Goal: Information Seeking & Learning: Learn about a topic

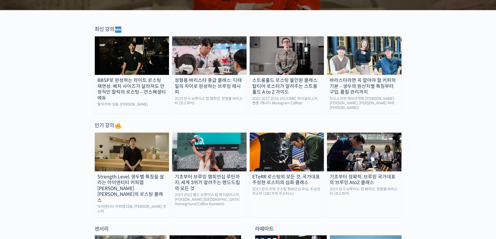
scroll to position [156, 0]
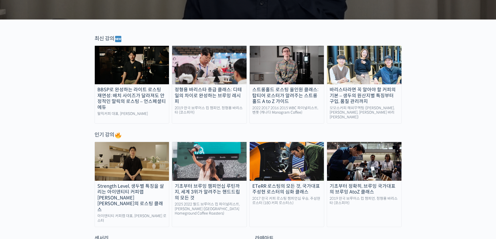
click at [279, 89] on div "스트롱홀드 로스팅 올인원 클래스: 탑티어 로스터가 알려주는 스트롱홀드 A to Z 가이드" at bounding box center [287, 96] width 74 height 18
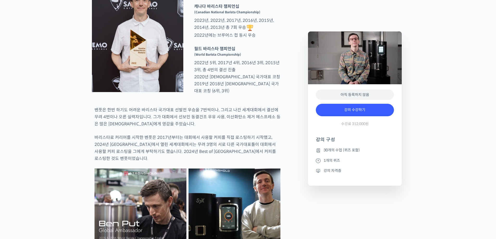
scroll to position [260, 0]
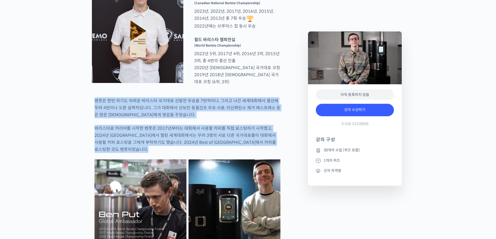
drag, startPoint x: 94, startPoint y: 117, endPoint x: 185, endPoint y: 167, distance: 104.3
click at [185, 160] on div at bounding box center [188, 156] width 186 height 5
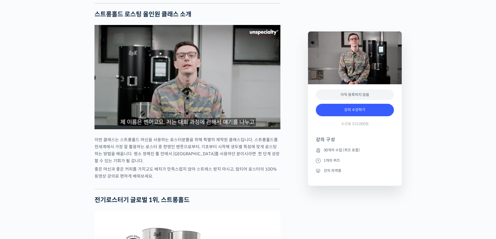
scroll to position [547, 0]
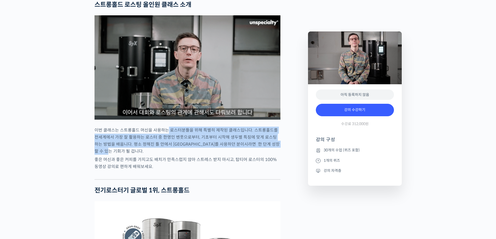
drag, startPoint x: 166, startPoint y: 144, endPoint x: 195, endPoint y: 164, distance: 35.5
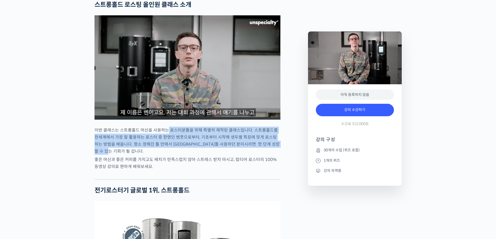
click at [195, 155] on p "이번 클래스는 스트롱홀드 머신을 사용하는 로스터분들을 위해 특별히 제작된 클래스입니다. 스트롱홀드를 전세계에서 가장 잘 활용하는 로스터 중 한…" at bounding box center [188, 141] width 186 height 28
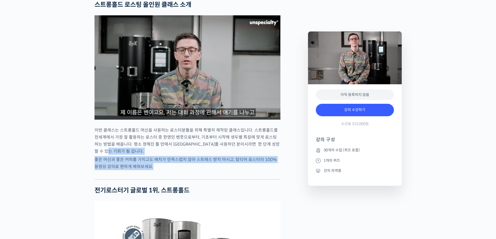
drag, startPoint x: 195, startPoint y: 171, endPoint x: 200, endPoint y: 189, distance: 18.3
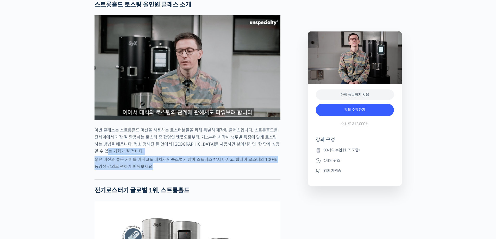
click at [200, 179] on div at bounding box center [188, 176] width 186 height 8
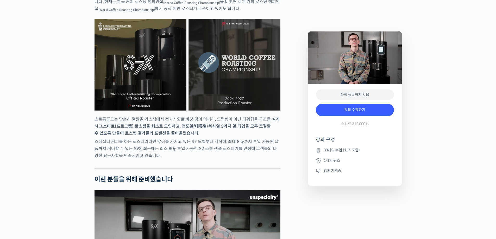
scroll to position [911, 0]
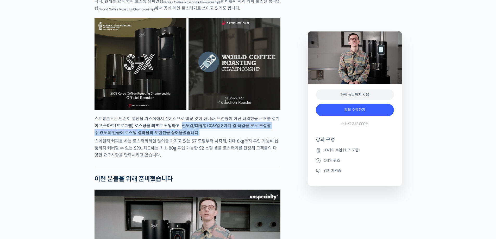
drag, startPoint x: 177, startPoint y: 137, endPoint x: 195, endPoint y: 146, distance: 19.6
click at [195, 136] on p "스트롱홀드는 단순히 열원을 가스식에서 전기식으로 바꾼 것이 아니라, 드럼형이 아닌 타워형을 구조를 설계하고, 스마트(프로그램) 로스팅을 최초로…" at bounding box center [188, 125] width 186 height 21
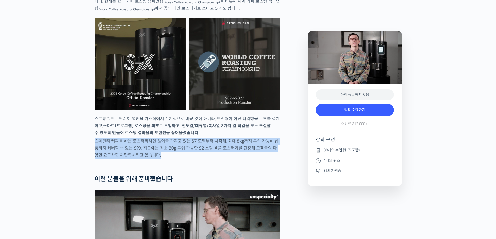
drag, startPoint x: 195, startPoint y: 147, endPoint x: 195, endPoint y: 169, distance: 22.4
click at [195, 159] on p "스페셜티 커피를 하는 로스터리라면 많이들 가지고 있는 S7 모델부터 시작해, 최대 8kg까지 투입 가능해 납품까지 커버할 수 있는 S9X, 최…" at bounding box center [188, 148] width 186 height 21
drag, startPoint x: 173, startPoint y: 169, endPoint x: 95, endPoint y: 156, distance: 79.2
click at [95, 156] on p "스페셜티 커피를 하는 로스터리라면 많이들 가지고 있는 S7 모델부터 시작해, 최대 8kg까지 투입 가능해 납품까지 커버할 수 있는 S9X, 최…" at bounding box center [188, 148] width 186 height 21
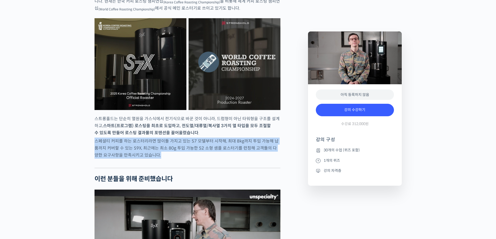
click at [95, 156] on p "스페셜티 커피를 하는 로스터리라면 많이들 가지고 있는 S7 모델부터 시작해, 최대 8kg까지 투입 가능해 납품까지 커버할 수 있는 S9X, 최…" at bounding box center [188, 148] width 186 height 21
drag, startPoint x: 95, startPoint y: 156, endPoint x: 158, endPoint y: 167, distance: 63.8
click at [158, 159] on p "스페셜티 커피를 하는 로스터리라면 많이들 가지고 있는 S7 모델부터 시작해, 최대 8kg까지 투입 가능해 납품까지 커버할 수 있는 S9X, 최…" at bounding box center [188, 148] width 186 height 21
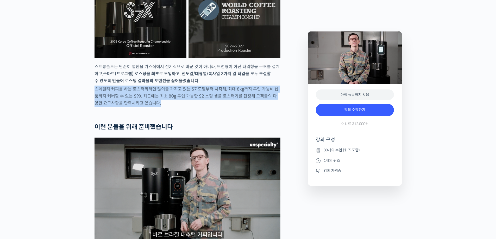
scroll to position [1068, 0]
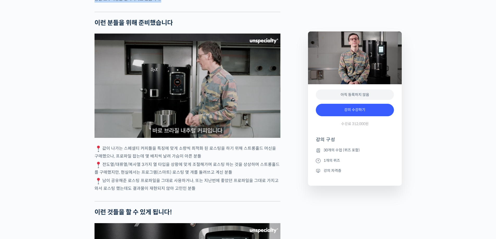
drag, startPoint x: 104, startPoint y: 159, endPoint x: 210, endPoint y: 166, distance: 106.5
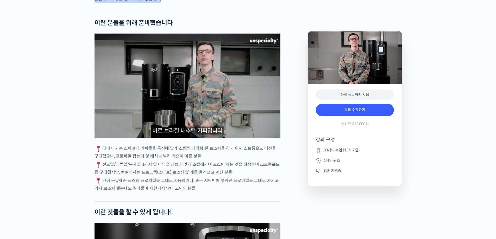
click at [210, 160] on p "값이 나가는 스페셜티 커피들을 특징에 맞게 소량씩 최적화 된 로스팅을 하기 위해 스트롱홀드 머신을 구매했으나, 프로파일 잡는데 몇 배치씩 날려…" at bounding box center [188, 152] width 186 height 15
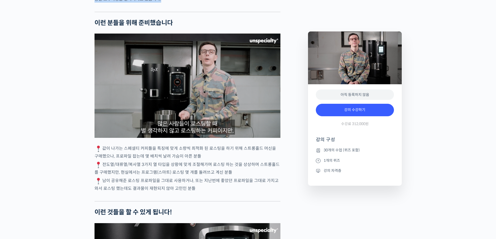
click at [210, 160] on p "값이 나가는 스페셜티 커피들을 특징에 맞게 소량씩 최적화 된 로스팅을 하기 위해 스트롱홀드 머신을 구매했으나, 프로파일 잡는데 몇 배치씩 날려…" at bounding box center [188, 152] width 186 height 15
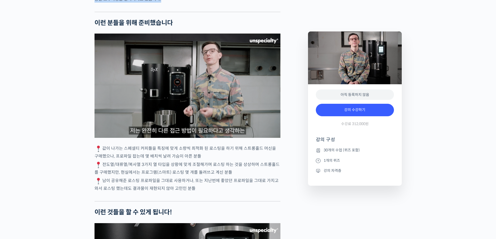
drag, startPoint x: 210, startPoint y: 166, endPoint x: 232, endPoint y: 184, distance: 28.5
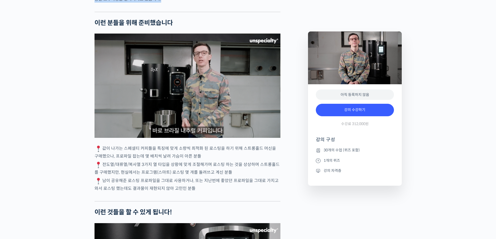
click at [232, 176] on p "전도열/대류열/복사열 3가지 열 타입을 상황에 맞게 조절해가며 로스팅 하는 것을 상상하며 스트롱홀드를 구매했지만, 현실에서는 프로그램(스마트)…" at bounding box center [188, 168] width 186 height 15
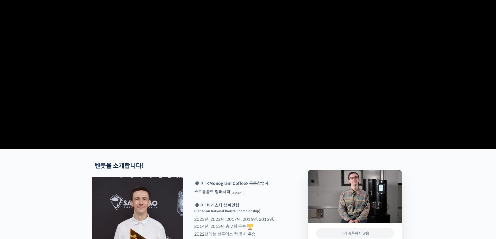
scroll to position [0, 0]
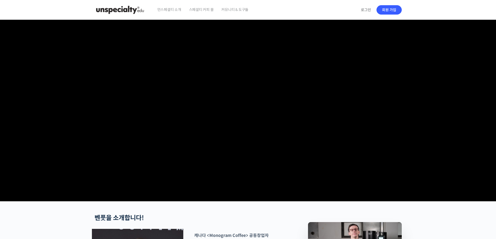
drag, startPoint x: 244, startPoint y: 108, endPoint x: 236, endPoint y: 101, distance: 10.5
click at [117, 10] on img at bounding box center [120, 10] width 51 height 16
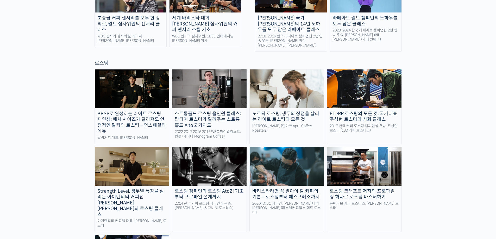
scroll to position [417, 0]
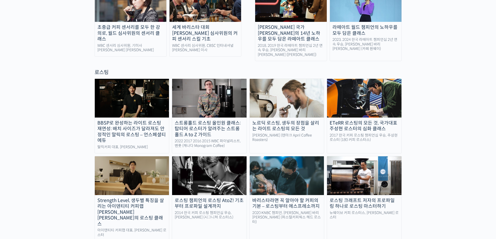
click at [300, 198] on div "바리스타라면 꼭 알아야 할 커피의 기본 – 로스팅부터 에스프레소까지" at bounding box center [287, 204] width 74 height 12
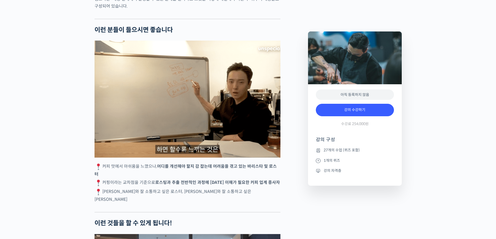
scroll to position [937, 0]
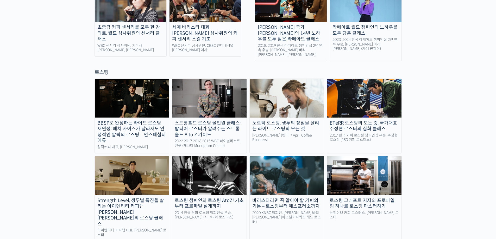
click at [281, 120] on div "노르딕 로스팅, 생두의 장점을 살리는 라이트 로스팅의 모든 것" at bounding box center [287, 126] width 74 height 12
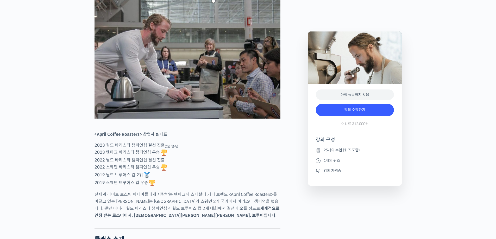
scroll to position [260, 0]
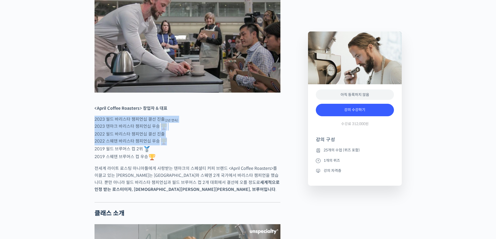
drag, startPoint x: 126, startPoint y: 143, endPoint x: 217, endPoint y: 160, distance: 93.0
click at [217, 160] on p "2023 월드 바리스타 챔피언십 결선 진출 (2년 연속) 2023 덴마크 바리스타 챔피언십 우승 2022 월드 바리스타 챔피언십 결선 진출 2…" at bounding box center [188, 138] width 186 height 45
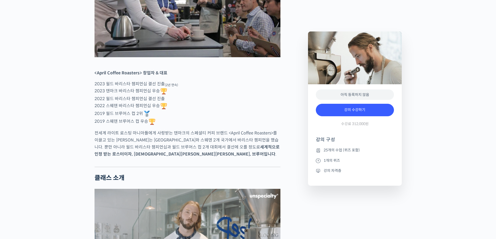
scroll to position [312, 0]
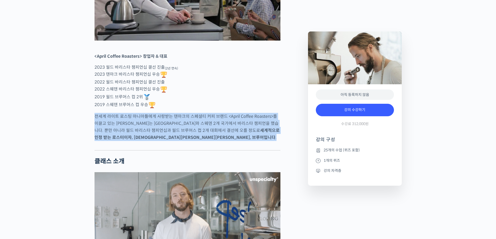
drag, startPoint x: 78, startPoint y: 134, endPoint x: 195, endPoint y: 162, distance: 119.9
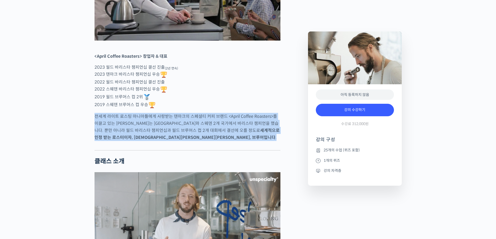
click at [195, 150] on div at bounding box center [188, 146] width 186 height 8
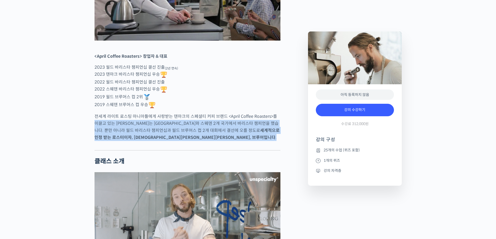
drag, startPoint x: 195, startPoint y: 163, endPoint x: 74, endPoint y: 143, distance: 122.3
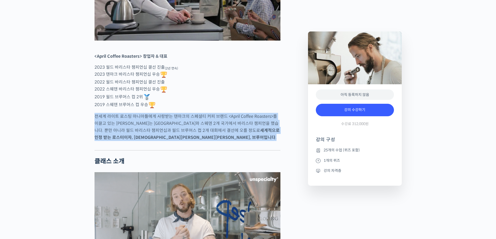
drag, startPoint x: 78, startPoint y: 134, endPoint x: 199, endPoint y: 165, distance: 124.6
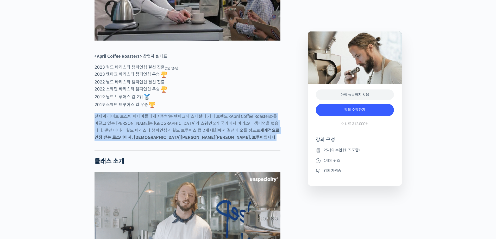
click at [199, 150] on div at bounding box center [188, 146] width 186 height 8
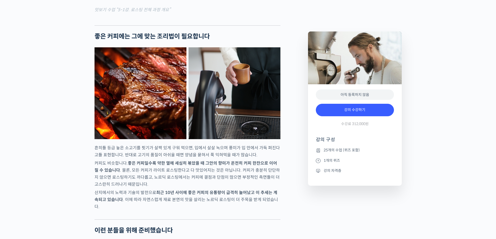
scroll to position [833, 0]
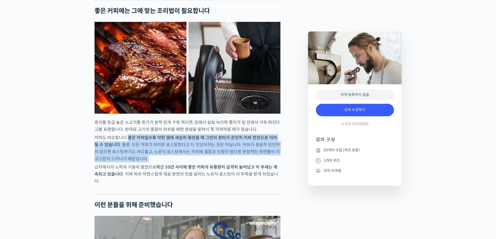
drag, startPoint x: 127, startPoint y: 149, endPoint x: 233, endPoint y: 172, distance: 108.9
click at [233, 162] on p "커피도 비슷합니다. 좋은 커피일수록 약한 열에 세심히 볶았을 때 그안의 향미가 온전히 커피 한잔으로 이어질 수 있습니다 . 물론, 모든 커피가…" at bounding box center [188, 148] width 186 height 28
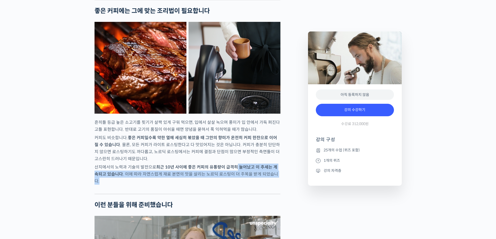
drag, startPoint x: 235, startPoint y: 176, endPoint x: 261, endPoint y: 193, distance: 31.2
click at [261, 193] on div at bounding box center [188, 190] width 186 height 8
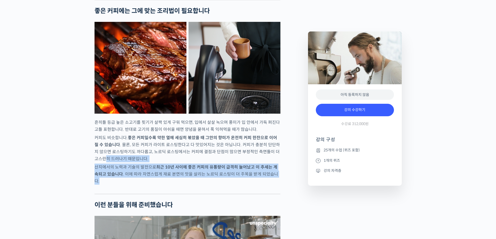
drag, startPoint x: 279, startPoint y: 190, endPoint x: 86, endPoint y: 173, distance: 193.6
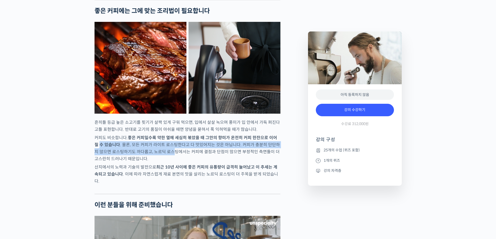
drag, startPoint x: 93, startPoint y: 157, endPoint x: 164, endPoint y: 168, distance: 71.5
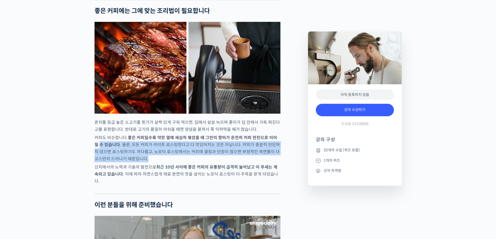
click at [164, 162] on p "커피도 비슷합니다. 좋은 커피일수록 약한 열에 세심히 볶았을 때 그안의 향미가 온전히 커피 한잔으로 이어질 수 있습니다 . 물론, 모든 커피가…" at bounding box center [188, 148] width 186 height 28
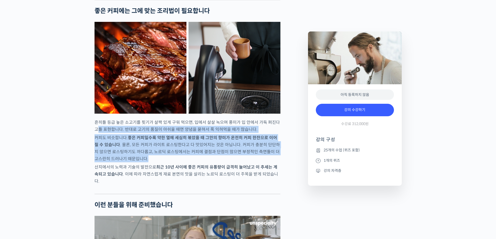
drag, startPoint x: 142, startPoint y: 170, endPoint x: 73, endPoint y: 145, distance: 72.9
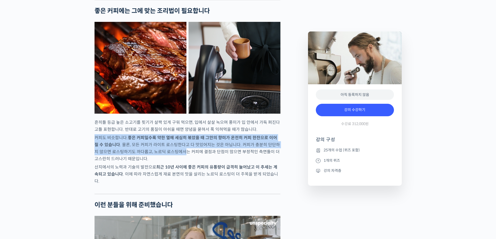
drag, startPoint x: 92, startPoint y: 147, endPoint x: 175, endPoint y: 161, distance: 84.0
click at [175, 161] on p "커피도 비슷합니다. 좋은 커피일수록 약한 열에 세심히 볶았을 때 그안의 향미가 온전히 커피 한잔으로 이어질 수 있습니다 . 물론, 모든 커피가…" at bounding box center [188, 148] width 186 height 28
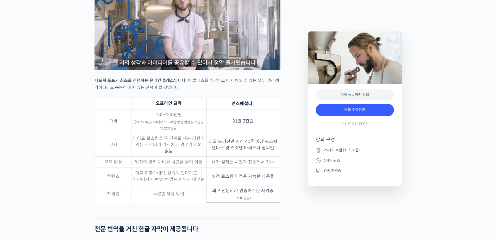
scroll to position [1484, 0]
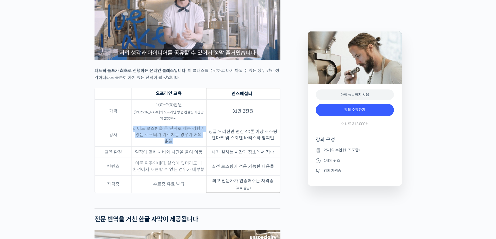
drag, startPoint x: 167, startPoint y: 139, endPoint x: 178, endPoint y: 142, distance: 11.3
click at [178, 142] on td "라이트 로스팅을 톤 단위로 해본 경험이 있는 로스터가 가르치는 경우가 거의 없음" at bounding box center [169, 135] width 74 height 24
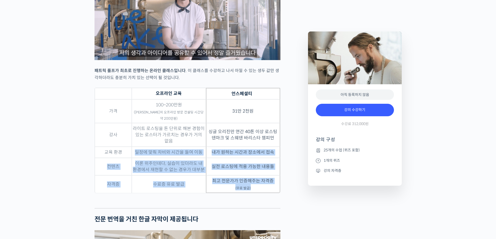
drag, startPoint x: 136, startPoint y: 151, endPoint x: 233, endPoint y: 209, distance: 113.4
click at [233, 209] on div "패트릭 롤프를 소개합니다! <April Coffee Roasters> 창업자 & 대표 2023 월드 바리스타 챔피언십 결선 진출 (2년 연속)…" at bounding box center [188, 11] width 186 height 2563
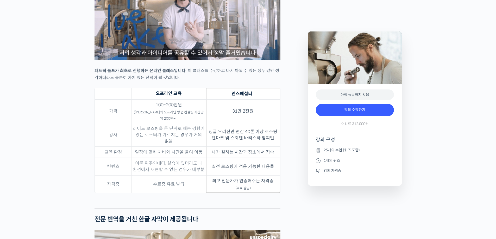
click at [233, 209] on div "패트릭 롤프를 소개합니다! <April Coffee Roasters> 창업자 & 대표 2023 월드 바리스타 챔피언십 결선 진출 (2년 연속)…" at bounding box center [188, 11] width 186 height 2563
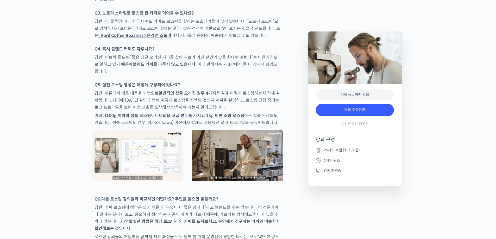
scroll to position [2343, 0]
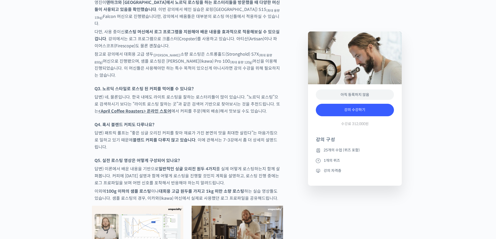
drag, startPoint x: 153, startPoint y: 170, endPoint x: 120, endPoint y: 163, distance: 34.0
click at [120, 166] on p "답변) 이론에서 배운 내용을 기반으로 일반적인 싱글 오리진 원두 4가지 를 실제 어떻게 로스팅하는지 함께 살펴봅니다. 커피에 대한 설명과 함께…" at bounding box center [188, 176] width 186 height 21
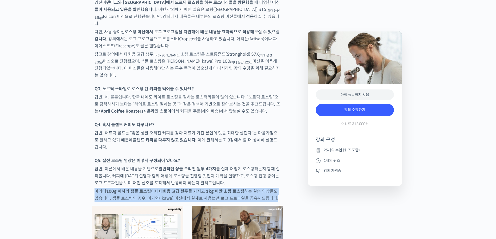
drag, startPoint x: 94, startPoint y: 168, endPoint x: 287, endPoint y: 183, distance: 193.3
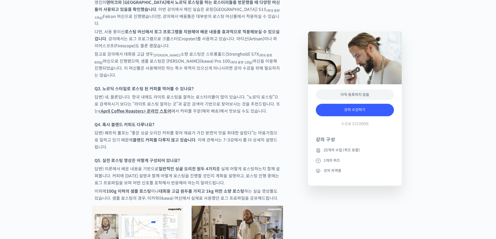
drag, startPoint x: 251, startPoint y: 138, endPoint x: 223, endPoint y: 139, distance: 28.2
click at [223, 157] on p "Q5. 실전 로스팅 영상은 어떻게 구성되어 있나요?" at bounding box center [188, 160] width 186 height 7
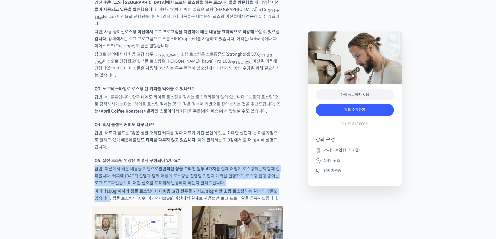
drag, startPoint x: 223, startPoint y: 139, endPoint x: 284, endPoint y: 172, distance: 69.3
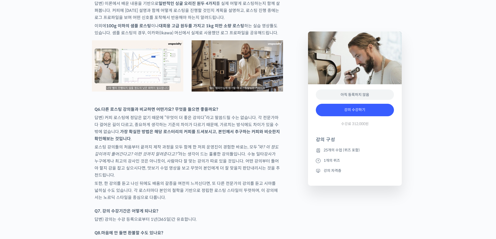
scroll to position [2526, 0]
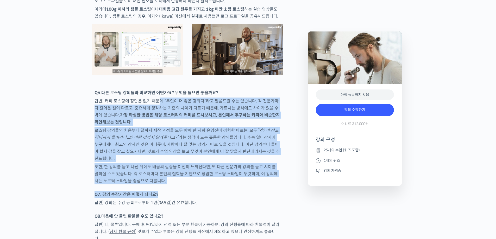
drag, startPoint x: 159, startPoint y: 77, endPoint x: 214, endPoint y: 168, distance: 106.2
click at [214, 191] on p "Q7. 강의 수강기간은 어떻게 되나요?" at bounding box center [188, 194] width 186 height 7
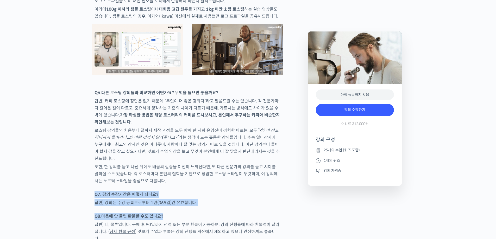
drag, startPoint x: 197, startPoint y: 160, endPoint x: 261, endPoint y: 190, distance: 71.3
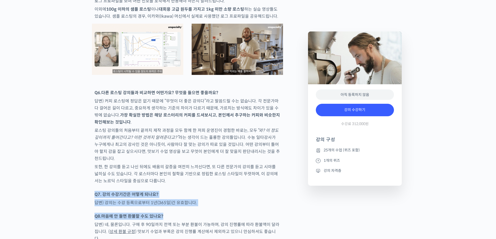
click at [261, 213] on p "Q8. 마음에 안 들면 환불할 수도 있나요?" at bounding box center [188, 216] width 186 height 7
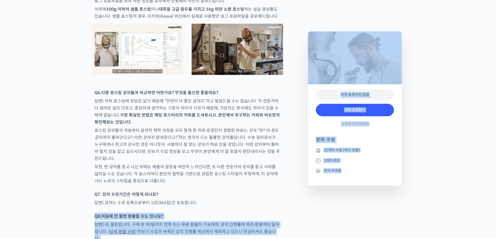
drag, startPoint x: 224, startPoint y: 176, endPoint x: 311, endPoint y: 204, distance: 92.1
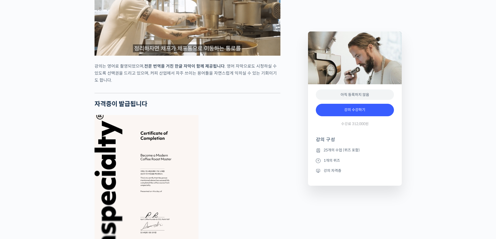
scroll to position [1708, 0]
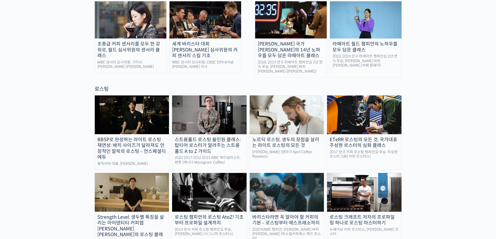
scroll to position [391, 0]
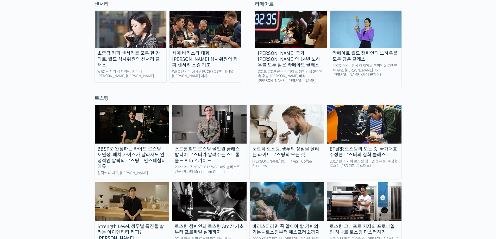
click at [190, 146] on div "스트롱홀드 로스팅 올인원 클래스: 탑티어 로스터가 알려주는 스트롱홀드 A to Z 가이드" at bounding box center [209, 155] width 74 height 18
click at [192, 105] on img at bounding box center [209, 124] width 74 height 39
click at [278, 146] on div "노르딕 로스팅, 생두의 장점을 살리는 라이트 로스팅의 모든 것" at bounding box center [287, 152] width 74 height 12
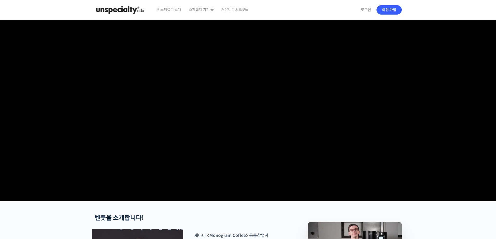
drag, startPoint x: 141, startPoint y: 108, endPoint x: 143, endPoint y: 110, distance: 3.5
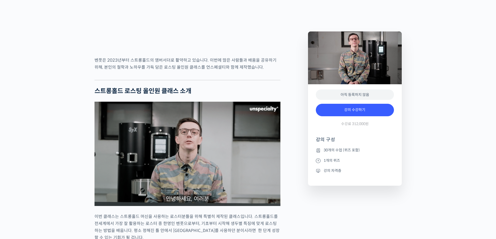
scroll to position [469, 0]
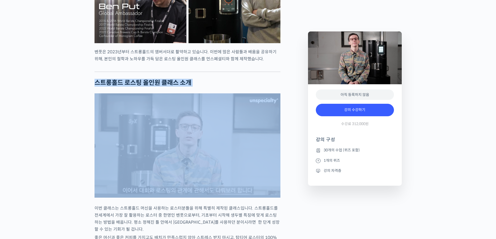
drag, startPoint x: 109, startPoint y: 96, endPoint x: 212, endPoint y: 106, distance: 103.6
click at [212, 87] on h2 "스트롱홀드 로스팅 올인원 클래스 소개" at bounding box center [188, 83] width 186 height 8
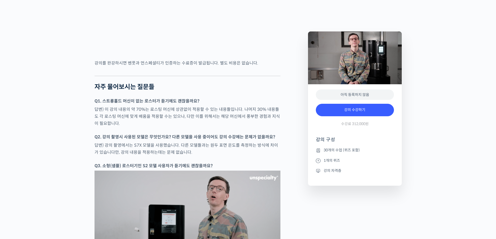
scroll to position [2187, 0]
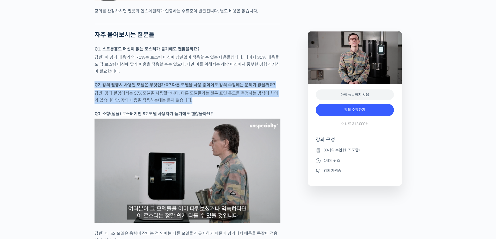
drag, startPoint x: 206, startPoint y: 92, endPoint x: 248, endPoint y: 113, distance: 46.5
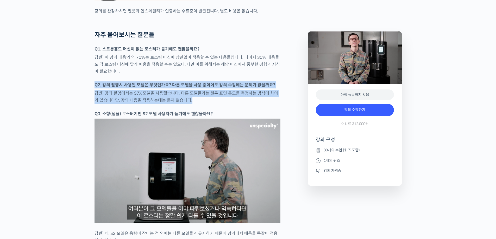
click at [248, 104] on p "답변) 강의 촬영에서는 S7X 모델을 사용했습니다. 다른 모델들과는 원두 표면 온도를 측정하는 방식에 차이가 있습니다만, 강의 내용을 적용하는…" at bounding box center [188, 97] width 186 height 14
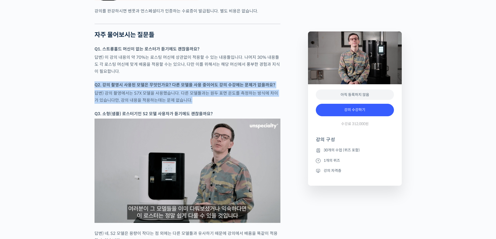
drag, startPoint x: 185, startPoint y: 108, endPoint x: 78, endPoint y: 100, distance: 107.3
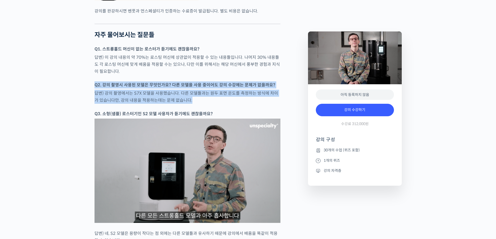
drag, startPoint x: 89, startPoint y: 95, endPoint x: 205, endPoint y: 112, distance: 117.7
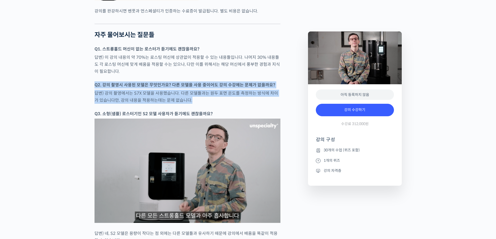
click at [205, 104] on p "답변) 강의 촬영에서는 S7X 모델을 사용했습니다. 다른 모델들과는 원두 표면 온도를 측정하는 방식에 차이가 있습니다만, 강의 내용을 적용하는…" at bounding box center [188, 97] width 186 height 14
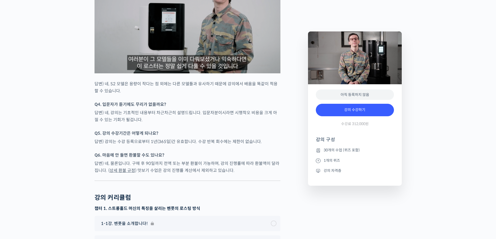
scroll to position [2343, 0]
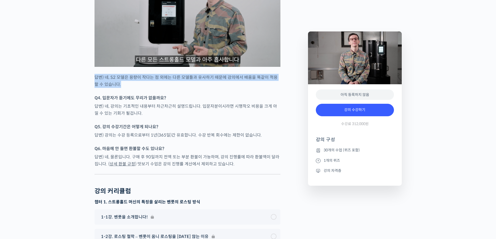
drag, startPoint x: 79, startPoint y: 91, endPoint x: 136, endPoint y: 96, distance: 56.7
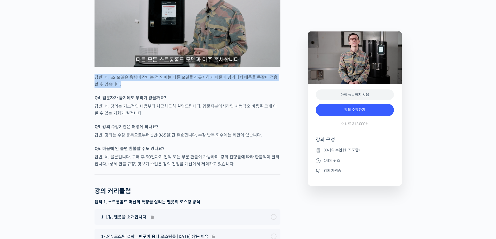
click at [136, 88] on p "답변) 네, S2 모델은 용량이 작다는 점 외에는 다른 모델들과 유사하기 때문에 강의에서 배움을 똑같이 적용할 수 있습니다." at bounding box center [188, 81] width 186 height 14
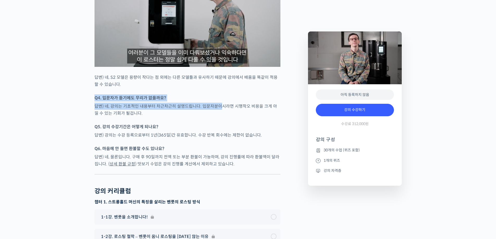
drag, startPoint x: 173, startPoint y: 108, endPoint x: 221, endPoint y: 120, distance: 48.9
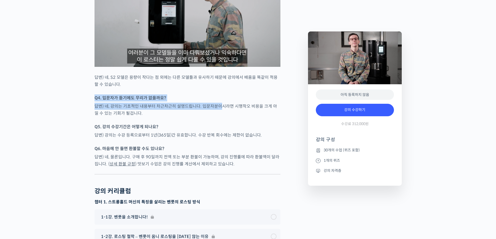
click at [221, 117] on p "답변) 네, 강의는 기초적인 내용부터 차근차근히 설명드립니다. 입문자분이시라면 시행착오 비용을 크게 아낄 수 있는 기회가 될겁니다." at bounding box center [188, 110] width 186 height 14
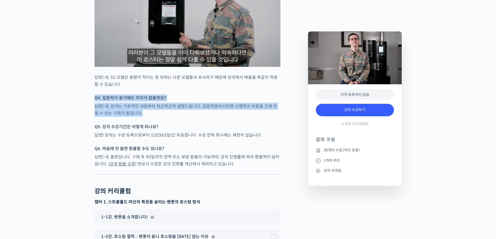
drag, startPoint x: 151, startPoint y: 104, endPoint x: 195, endPoint y: 129, distance: 50.6
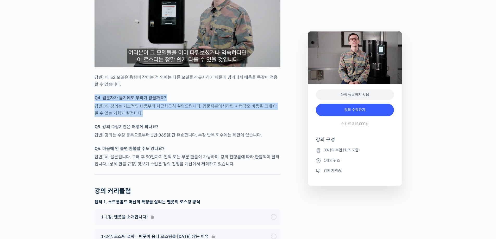
click at [195, 117] on p "답변) 네, 강의는 기초적인 내용부터 차근차근히 설명드립니다. 입문자분이시라면 시행착오 비용을 크게 아낄 수 있는 기회가 될겁니다." at bounding box center [188, 110] width 186 height 14
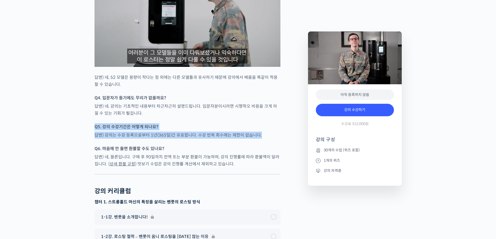
drag, startPoint x: 215, startPoint y: 143, endPoint x: 241, endPoint y: 156, distance: 28.8
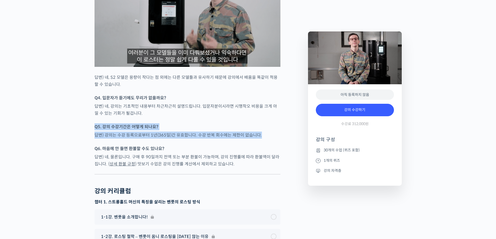
click at [241, 145] on div at bounding box center [188, 142] width 186 height 5
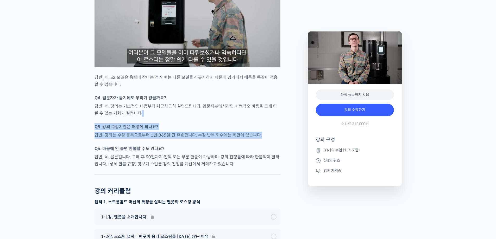
drag, startPoint x: 135, startPoint y: 124, endPoint x: 278, endPoint y: 155, distance: 146.5
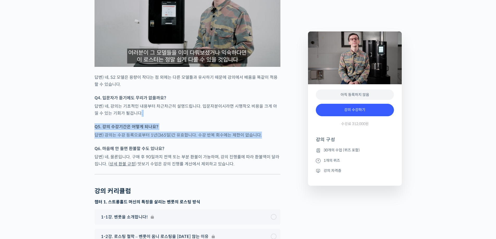
click at [278, 145] on div at bounding box center [188, 142] width 186 height 5
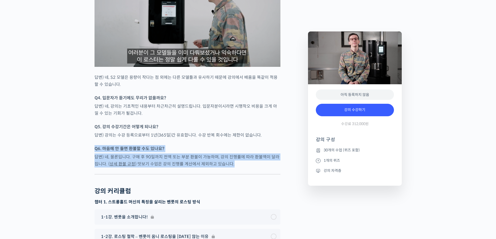
drag, startPoint x: 278, startPoint y: 155, endPoint x: 293, endPoint y: 178, distance: 27.4
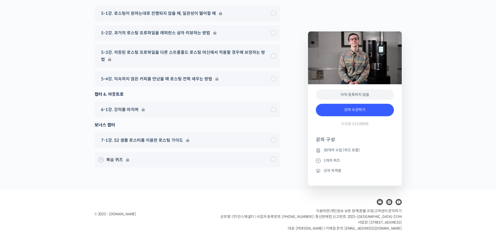
scroll to position [3060, 0]
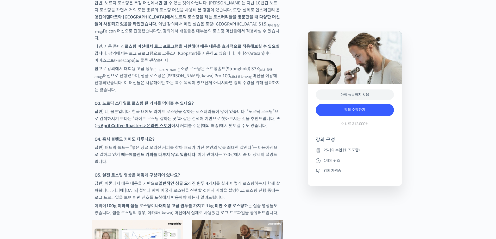
scroll to position [2317, 0]
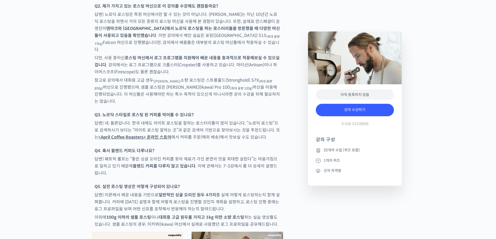
drag, startPoint x: 94, startPoint y: 67, endPoint x: 269, endPoint y: 80, distance: 175.7
click at [269, 80] on p "참고로 강의에서 대회용 고급 생두 (파나마 잔슨 게이샤) 소량 로스팅은 스트롱홀드(Stronghold) S7X (최대 용량 850g) 머신으로…" at bounding box center [188, 91] width 186 height 28
drag, startPoint x: 266, startPoint y: 82, endPoint x: 91, endPoint y: 66, distance: 175.7
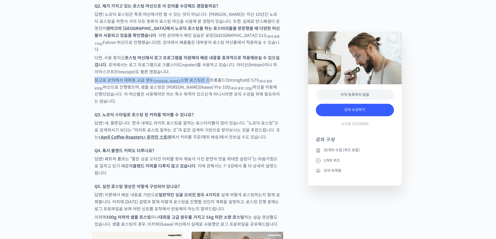
drag, startPoint x: 93, startPoint y: 63, endPoint x: 204, endPoint y: 66, distance: 111.0
click at [204, 77] on p "참고로 강의에서 대회용 고급 생두 (파나마 잔슨 게이샤) 소량 로스팅은 스트롱홀드(Stronghold) S7X (최대 용량 850g) 머신으로…" at bounding box center [188, 91] width 186 height 28
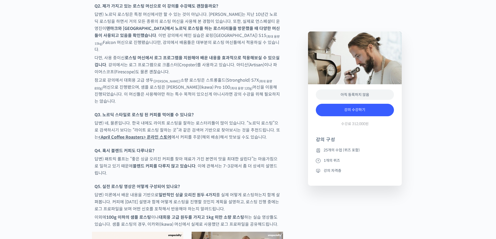
drag, startPoint x: 223, startPoint y: 68, endPoint x: 278, endPoint y: 83, distance: 56.7
click at [278, 83] on p "참고로 강의에서 대회용 고급 생두 (파나마 잔슨 게이샤) 소량 로스팅은 스트롱홀드(Stronghold) S7X (최대 용량 850g) 머신으로…" at bounding box center [188, 91] width 186 height 28
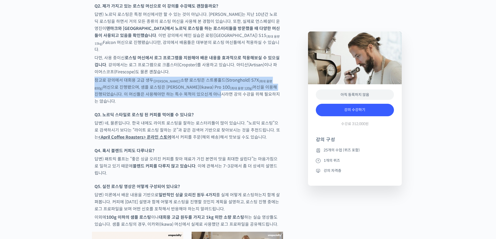
drag, startPoint x: 176, startPoint y: 60, endPoint x: 181, endPoint y: 83, distance: 23.6
click at [181, 83] on p "참고로 강의에서 대회용 고급 생두 (파나마 잔슨 게이샤) 소량 로스팅은 스트롱홀드(Stronghold) S7X (최대 용량 850g) 머신으로…" at bounding box center [188, 91] width 186 height 28
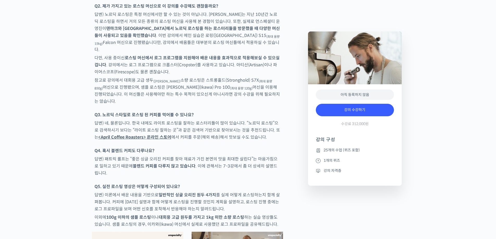
click at [271, 120] on p "답변) 네, 물론입니다. 한국 내에도 라이트 로스팅을 잘하는 로스터리들이 많이 있습니다. “노르딕 로스팅”으로 검색하시기 보다는 “라이트 로스…" at bounding box center [188, 130] width 186 height 21
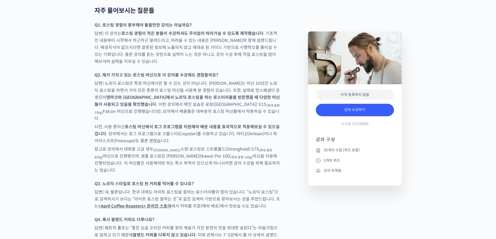
scroll to position [2239, 0]
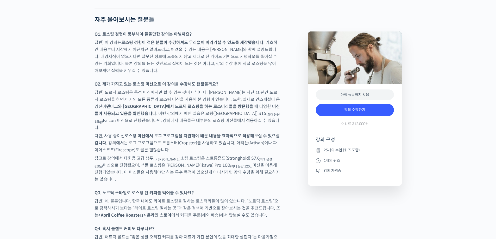
drag, startPoint x: 222, startPoint y: 79, endPoint x: 165, endPoint y: 134, distance: 79.0
click at [165, 134] on p "다만, 사용 중이신 로스팅 머신에서 로그 프로그램을 지원해야 배운 내용을 효과적으로 적용해보실 수 있으실 겁니다 . 강의에서는 로그 프로그램으…" at bounding box center [188, 143] width 186 height 21
click at [170, 139] on p "다만, 사용 중이신 로스팅 머신에서 로그 프로그램을 지원해야 배운 내용을 효과적으로 적용해보실 수 있으실 겁니다 . 강의에서는 로그 프로그램으…" at bounding box center [188, 143] width 186 height 21
drag, startPoint x: 172, startPoint y: 139, endPoint x: 131, endPoint y: 147, distance: 41.7
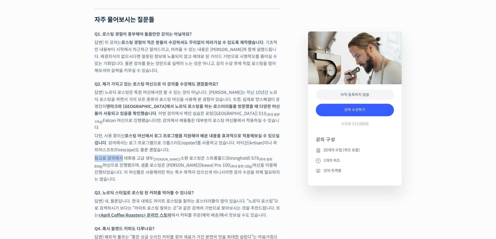
click at [131, 155] on p "참고로 강의에서 대회용 고급 생두 (파나마 잔슨 게이샤) 소량 로스팅은 스트롱홀드(Stronghold) S7X (최대 용량 850g) 머신으로…" at bounding box center [188, 169] width 186 height 28
click at [179, 155] on p "참고로 강의에서 대회용 고급 생두 (파나마 잔슨 게이샤) 소량 로스팅은 스트롱홀드(Stronghold) S7X (최대 용량 850g) 머신으로…" at bounding box center [188, 169] width 186 height 28
click at [227, 190] on p "Q3. 노르딕 스타일로 로스팅 된 커피를 먹어볼 수 있나요?" at bounding box center [188, 193] width 186 height 7
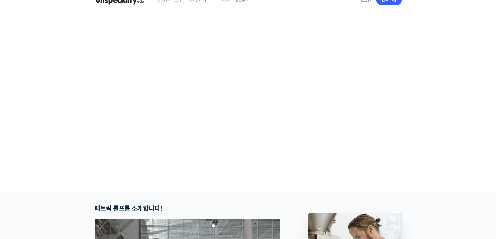
scroll to position [0, 0]
